Goal: Information Seeking & Learning: Learn about a topic

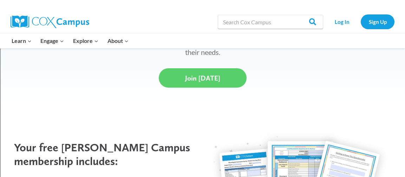
scroll to position [256, 0]
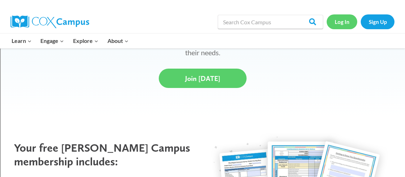
click at [346, 21] on link "Log In" at bounding box center [342, 21] width 31 height 14
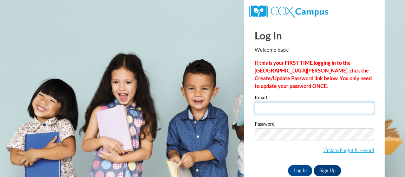
click at [304, 109] on input "Email" at bounding box center [314, 108] width 119 height 12
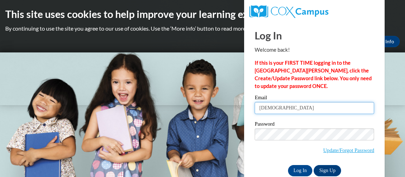
type input "christi.walston@carrolltoncityschools.net"
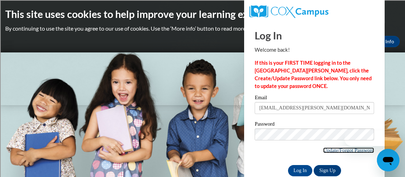
click at [336, 151] on link "Update/Forgot Password" at bounding box center [348, 150] width 51 height 6
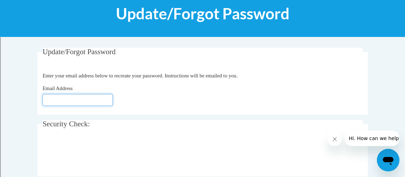
click at [88, 103] on input "Email Address" at bounding box center [77, 100] width 70 height 12
type input "[EMAIL_ADDRESS][PERSON_NAME][DOMAIN_NAME]"
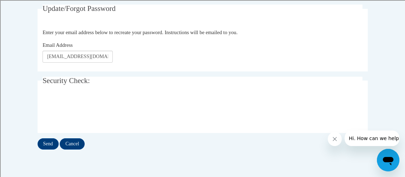
scroll to position [148, 0]
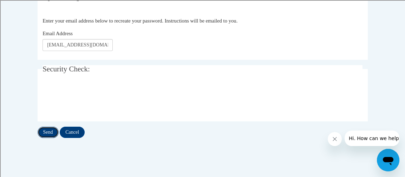
click at [52, 133] on input "Send" at bounding box center [48, 131] width 21 height 11
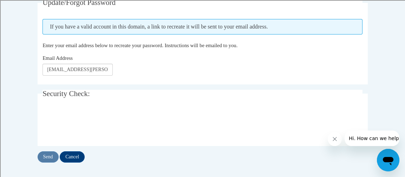
scroll to position [143, 0]
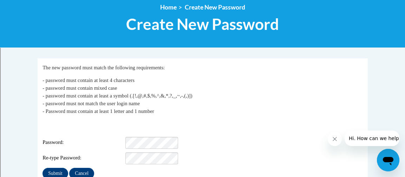
scroll to position [83, 0]
click at [53, 171] on input "Submit" at bounding box center [54, 173] width 25 height 11
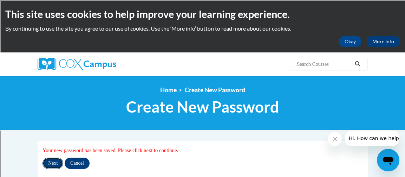
click at [52, 162] on input "Next" at bounding box center [52, 162] width 21 height 11
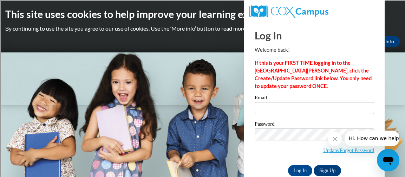
type input "[EMAIL_ADDRESS][PERSON_NAME][DOMAIN_NAME]"
click at [303, 169] on input "Log In" at bounding box center [300, 170] width 25 height 11
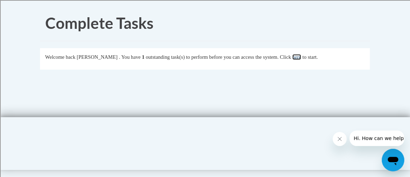
click at [301, 57] on link "here" at bounding box center [297, 57] width 9 height 6
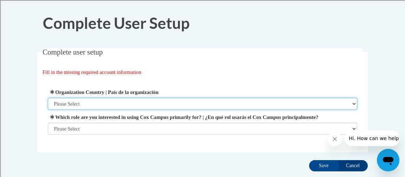
click at [158, 102] on select "Please Select United States | Estados Unidos Outside of the United States | Fue…" at bounding box center [202, 104] width 309 height 12
select select "ad49bcad-a171-4b2e-b99c-48b446064914"
click at [48, 98] on select "Please Select United States | Estados Unidos Outside of the United States | Fue…" at bounding box center [202, 104] width 309 height 12
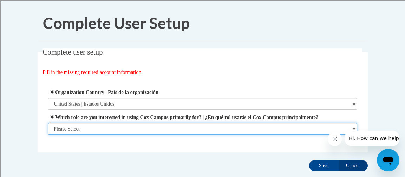
click at [142, 135] on select "Please Select College/University | Colegio/Universidad Community/Nonprofit Part…" at bounding box center [202, 129] width 309 height 12
select select "fbf2d438-af2f-41f8-98f1-81c410e29de3"
click at [48, 135] on select "Please Select College/University | Colegio/Universidad Community/Nonprofit Part…" at bounding box center [202, 129] width 309 height 12
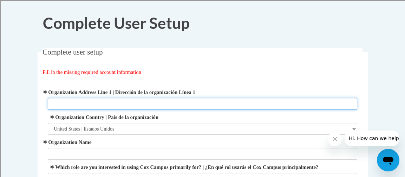
click at [144, 102] on input "Organization Address Line 1 | Dirección de la organización Línea 1" at bounding box center [202, 104] width 309 height 12
type input "401 Ben Scott Blvd"
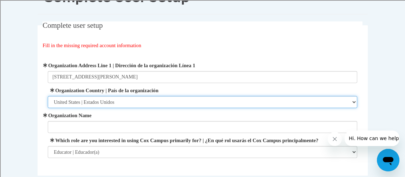
scroll to position [31, 0]
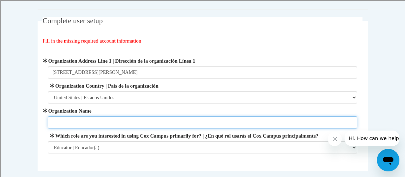
click at [107, 118] on input "Organization Name" at bounding box center [202, 122] width 309 height 12
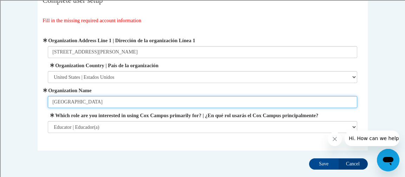
scroll to position [54, 0]
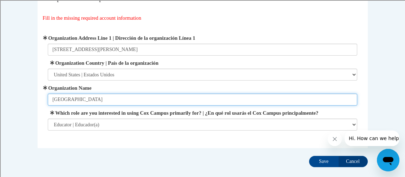
type input "Carrollton Elementary School"
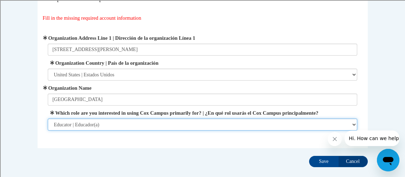
click at [105, 130] on select "Please Select College/University | Colegio/Universidad Community/Nonprofit Part…" at bounding box center [202, 124] width 309 height 12
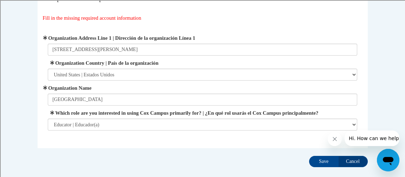
click at [113, 148] on fieldset "Complete user setup Fill in the missing required account information User Profi…" at bounding box center [203, 71] width 330 height 154
click at [316, 167] on input "Save" at bounding box center [323, 161] width 29 height 11
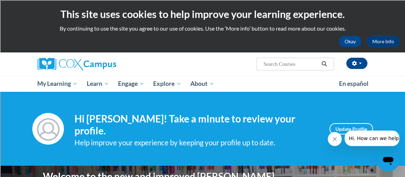
click at [288, 64] on input "Search..." at bounding box center [291, 64] width 56 height 8
type input "phonemic assessment"
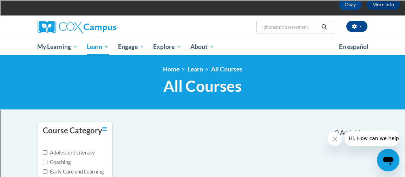
scroll to position [30, 0]
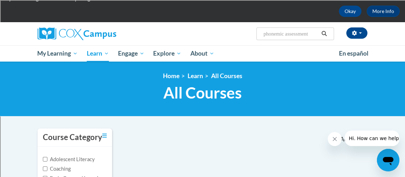
click at [272, 38] on input "phonemic assessment" at bounding box center [291, 33] width 56 height 8
type input "assessment"
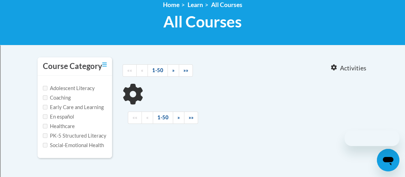
scroll to position [130, 0]
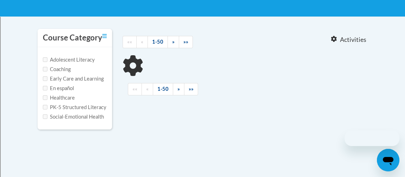
type input "assessment"
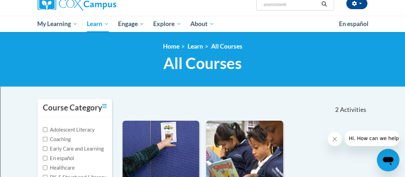
scroll to position [60, 0]
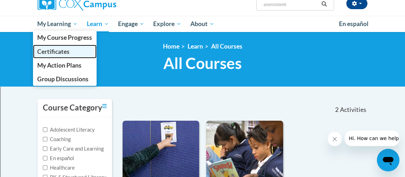
click at [57, 53] on span "Certificates" at bounding box center [53, 51] width 32 height 7
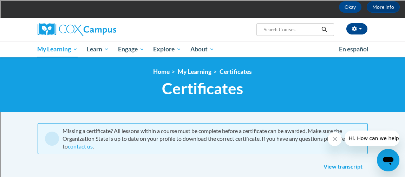
scroll to position [34, 0]
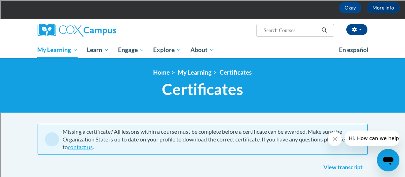
click at [285, 30] on input "Search..." at bounding box center [291, 30] width 56 height 8
type input "phonemic"
